Goal: Check status: Check status

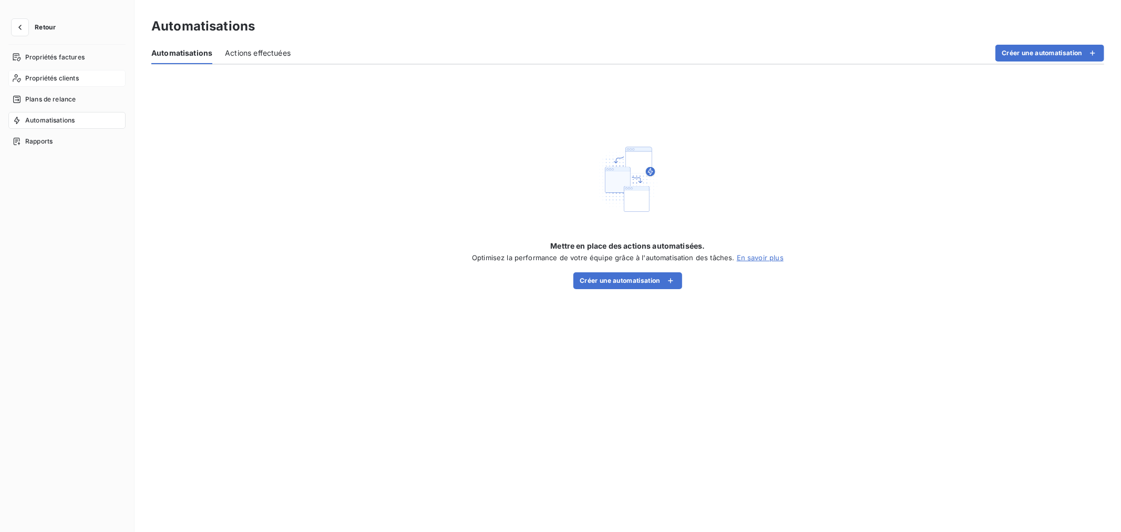
click at [61, 75] on span "Propriétés clients" at bounding box center [52, 78] width 54 height 9
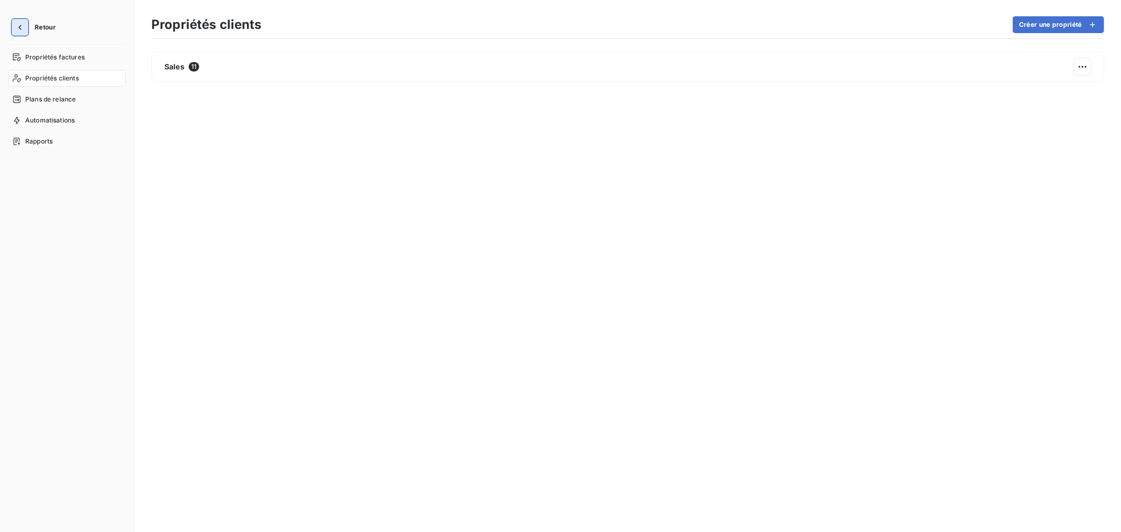
click at [19, 27] on icon "button" at bounding box center [20, 27] width 11 height 11
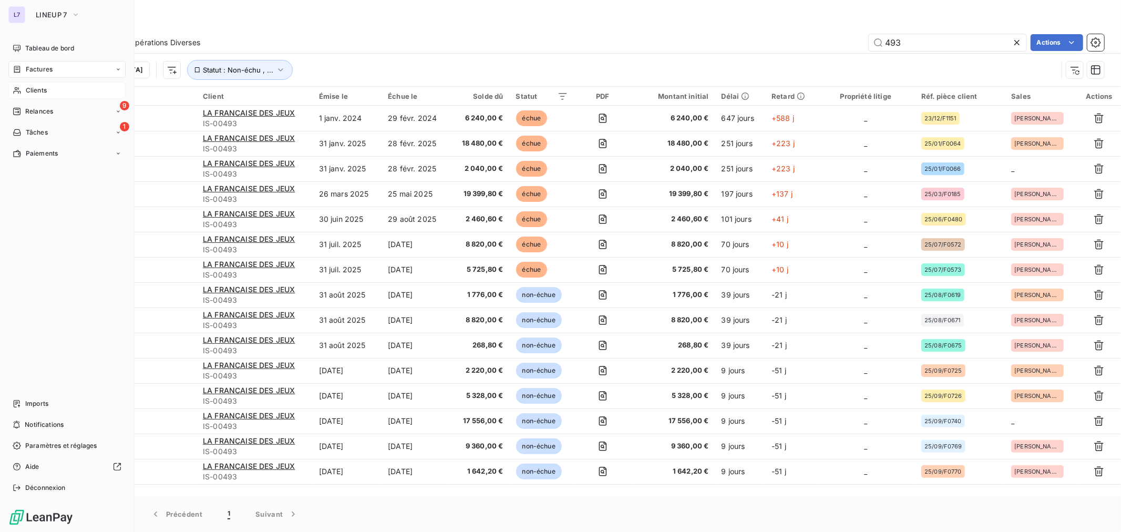
click at [32, 83] on div "Clients" at bounding box center [66, 90] width 117 height 17
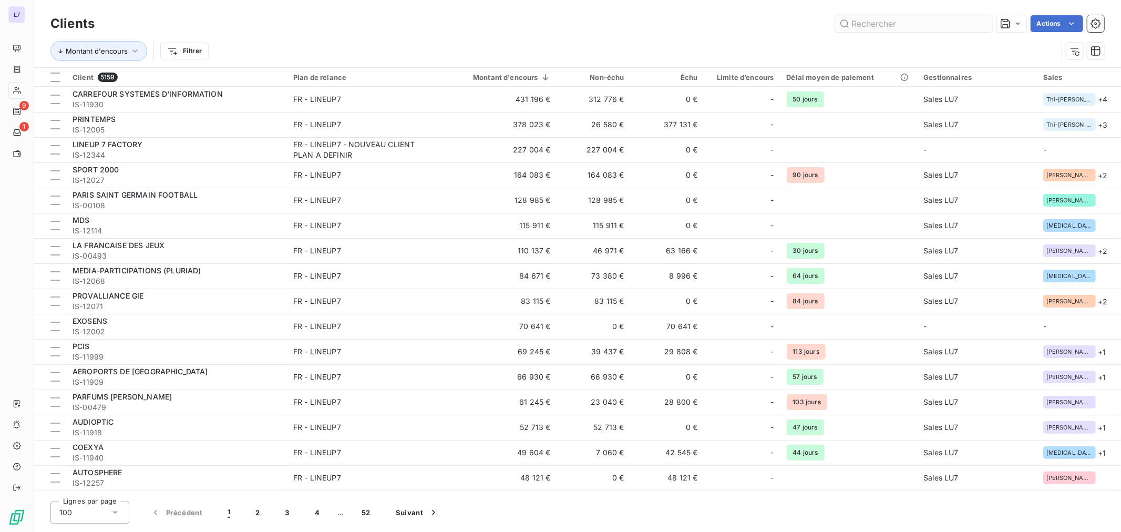
click at [886, 18] on input "text" at bounding box center [914, 23] width 158 height 17
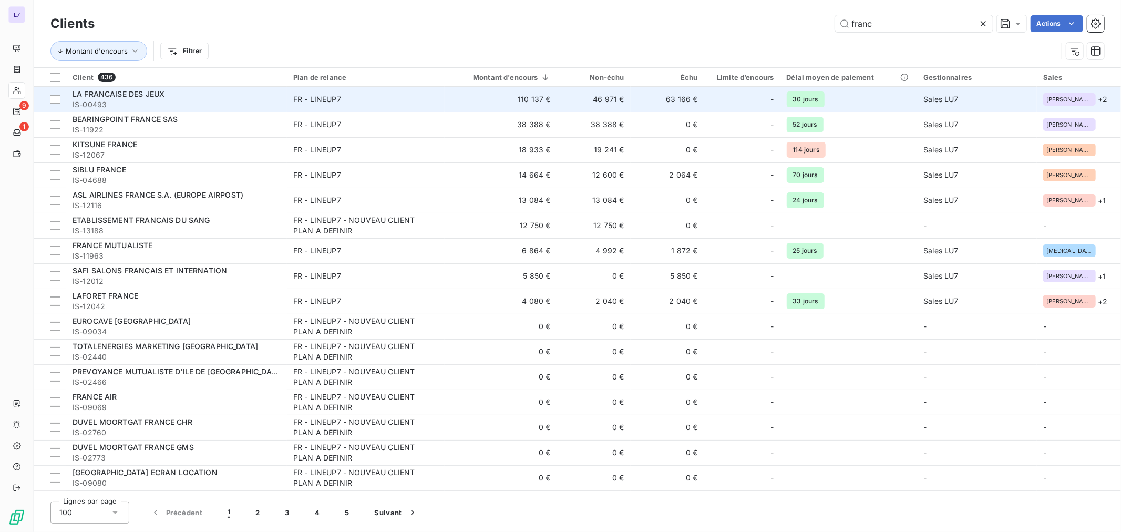
type input "franc"
click at [466, 101] on td "110 137 €" at bounding box center [501, 99] width 112 height 25
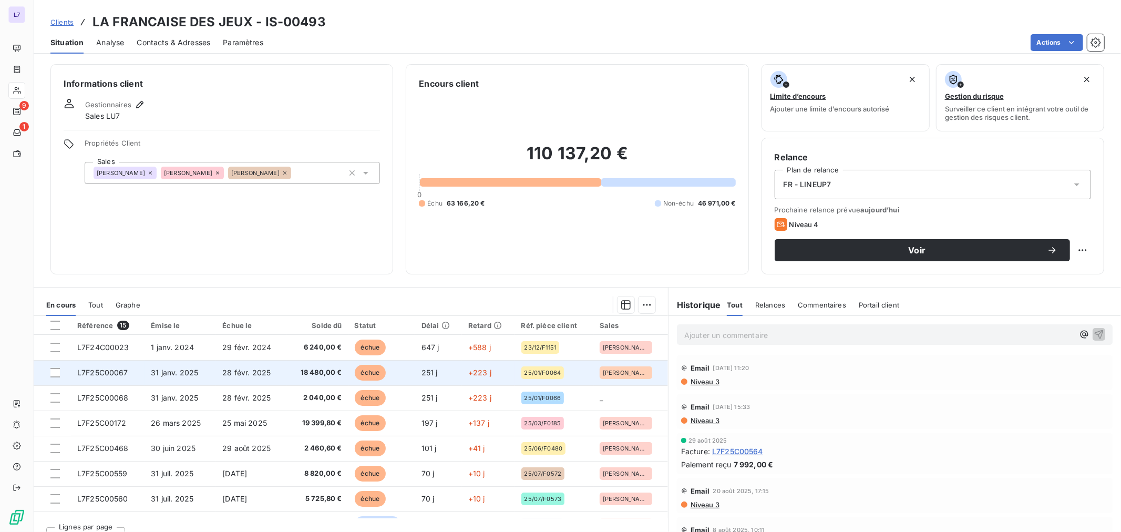
click at [391, 366] on td "échue" at bounding box center [381, 372] width 67 height 25
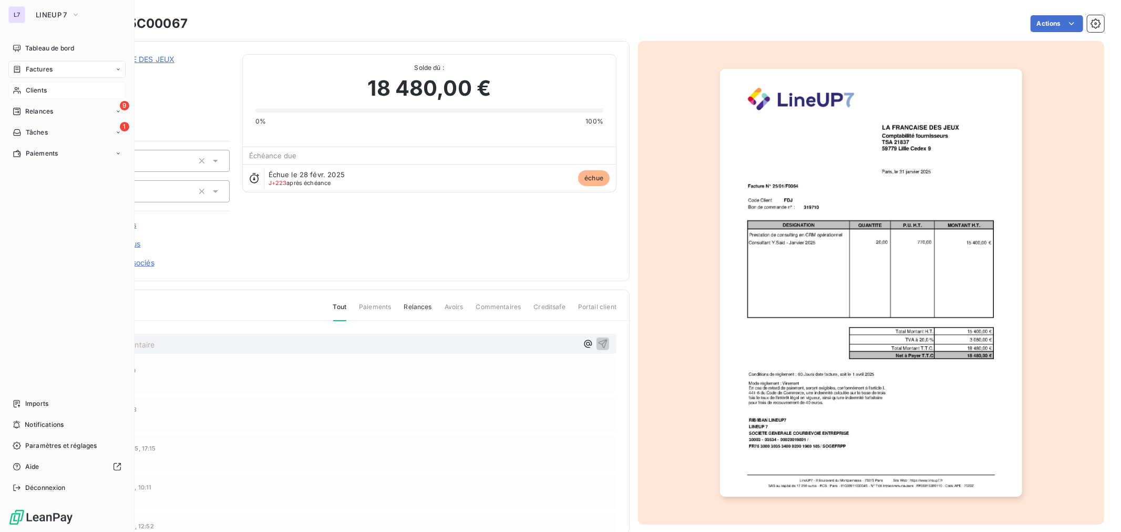
click at [19, 87] on icon at bounding box center [17, 90] width 9 height 8
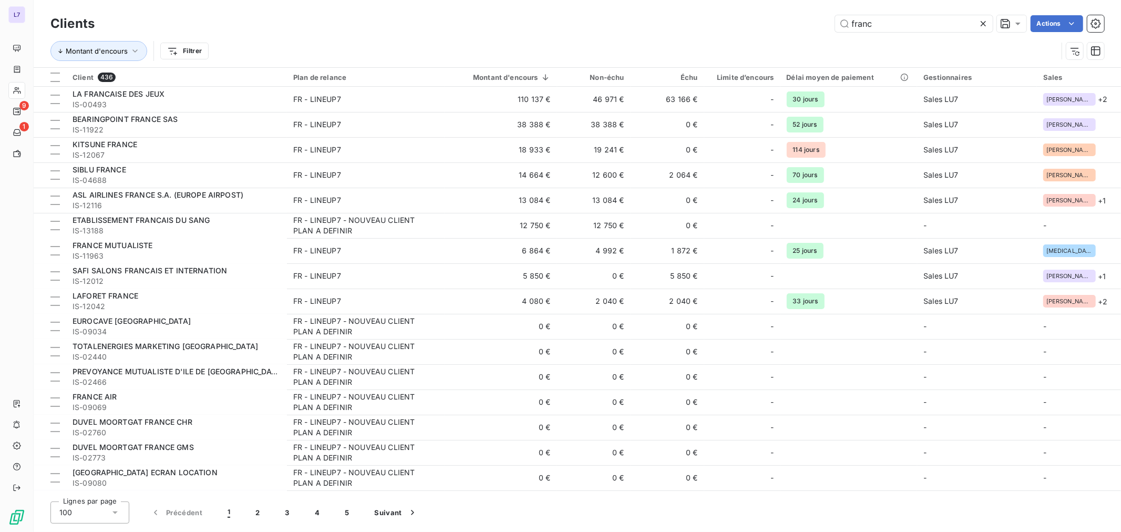
drag, startPoint x: 875, startPoint y: 25, endPoint x: 766, endPoint y: 11, distance: 110.3
click at [774, 11] on div "Clients franc Actions Montant d'encours Filtrer" at bounding box center [577, 33] width 1087 height 67
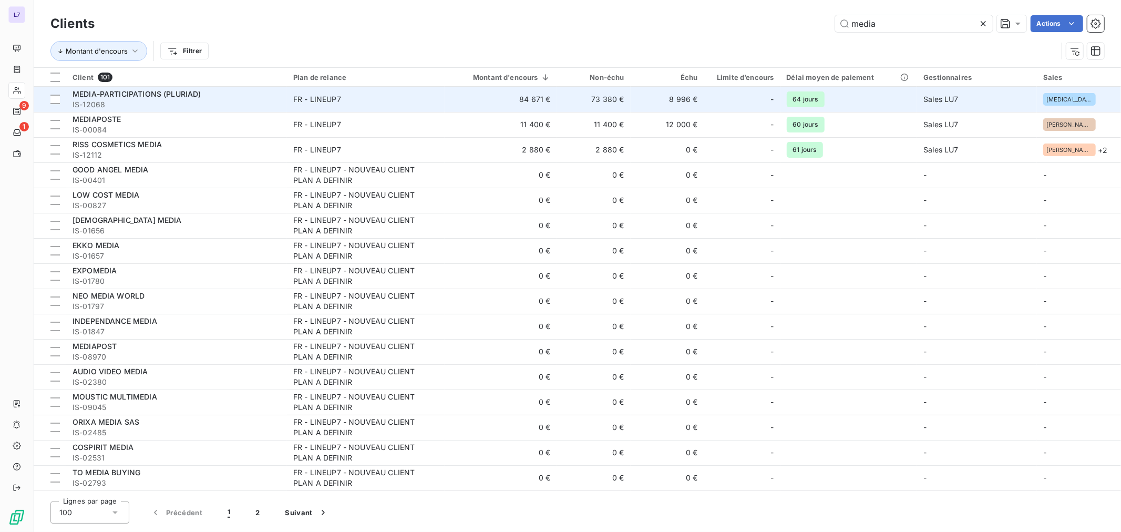
type input "media"
click at [190, 100] on span "IS-12068" at bounding box center [177, 104] width 208 height 11
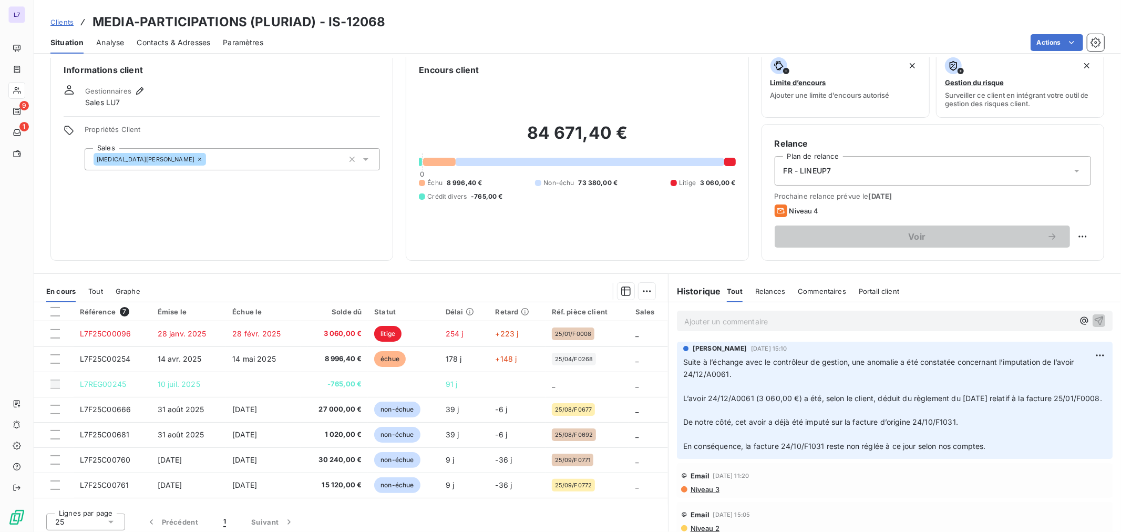
scroll to position [17, 0]
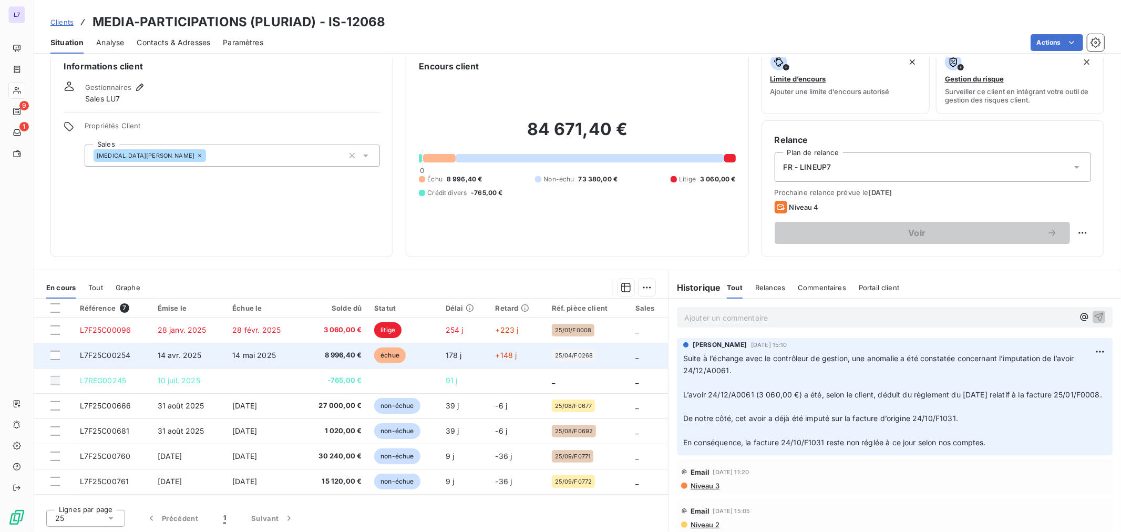
click at [332, 351] on span "8 996,40 €" at bounding box center [334, 355] width 55 height 11
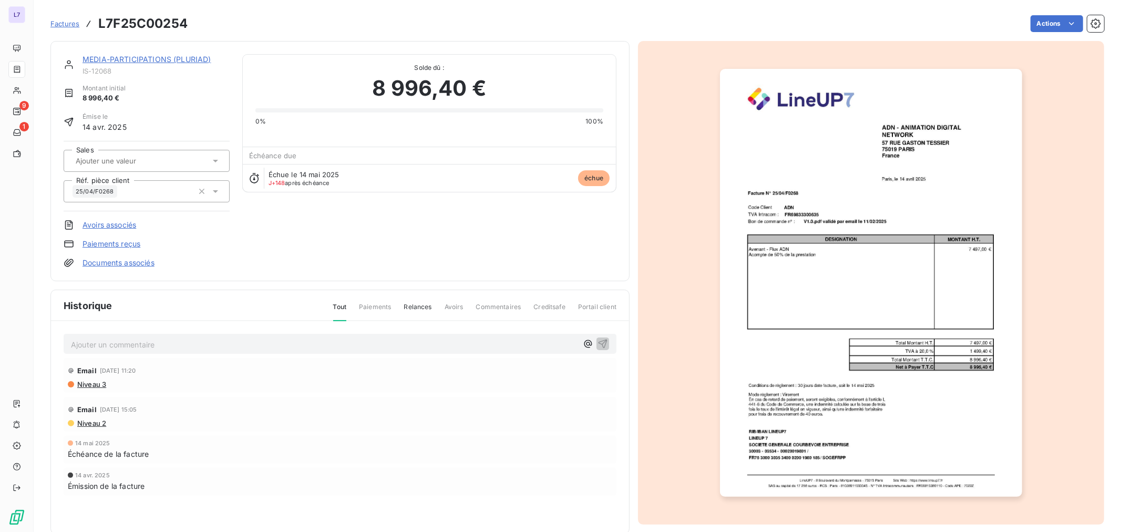
click at [812, 211] on img "button" at bounding box center [871, 283] width 302 height 428
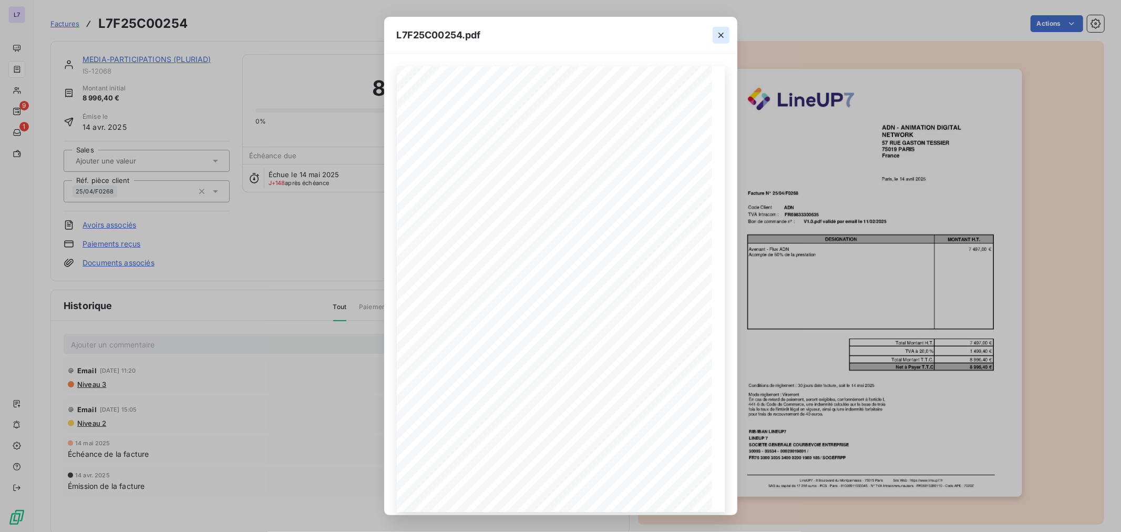
click at [724, 33] on icon "button" at bounding box center [721, 35] width 11 height 11
